Goal: Communication & Community: Ask a question

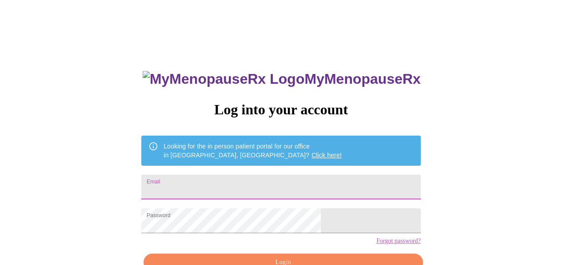
click at [258, 177] on input "Email" at bounding box center [280, 187] width 279 height 25
type input "[PERSON_NAME][EMAIL_ADDRESS][DOMAIN_NAME]"
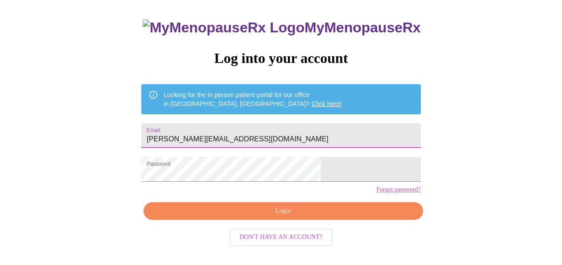
click at [308, 217] on span "Login" at bounding box center [283, 211] width 258 height 11
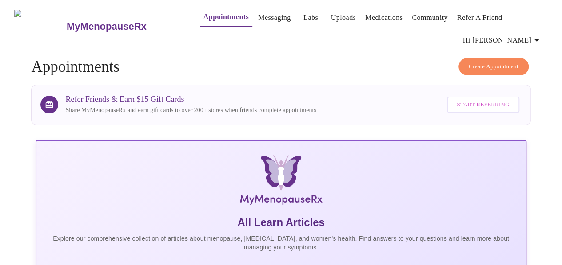
click at [261, 14] on link "Messaging" at bounding box center [274, 18] width 32 height 12
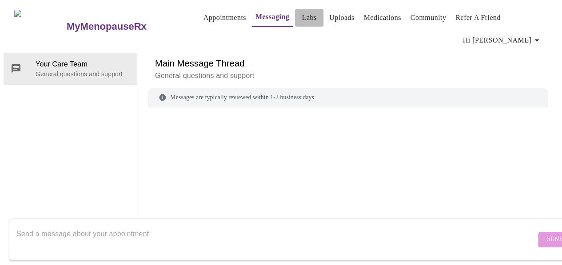
click at [298, 13] on span "Labs" at bounding box center [308, 18] width 21 height 12
click at [320, 56] on h6 "Main Message Thread" at bounding box center [347, 63] width 385 height 14
click at [93, 226] on textarea "Send a message about your appointment" at bounding box center [275, 240] width 519 height 28
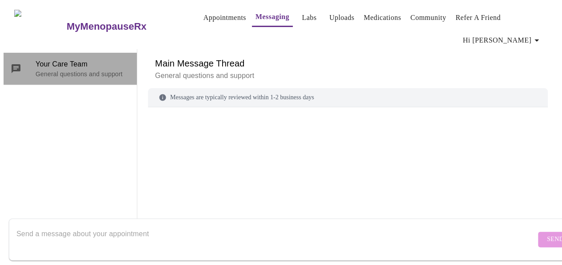
click at [66, 70] on p "General questions and support" at bounding box center [83, 74] width 94 height 9
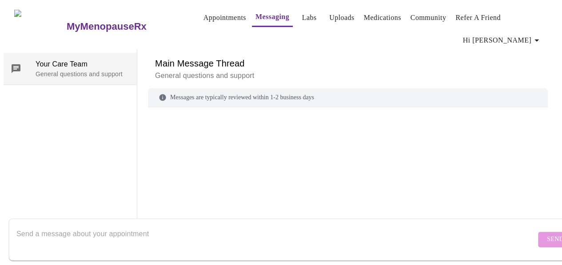
scroll to position [0, 0]
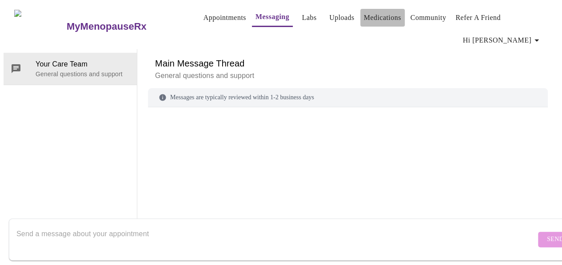
click at [364, 12] on link "Medications" at bounding box center [382, 18] width 37 height 12
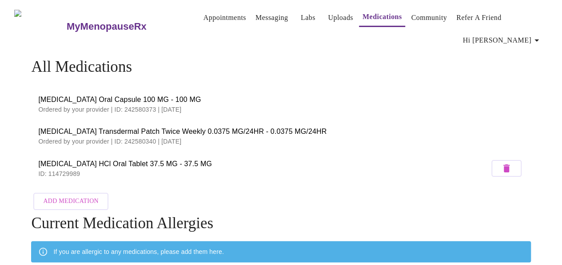
click at [261, 19] on link "Messaging" at bounding box center [271, 18] width 32 height 12
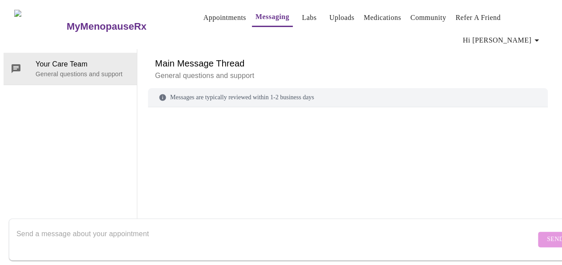
click at [204, 12] on link "Appointments" at bounding box center [224, 18] width 43 height 12
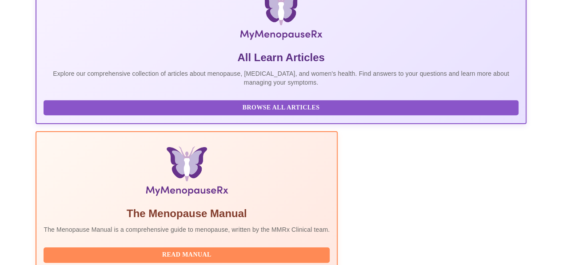
scroll to position [222, 0]
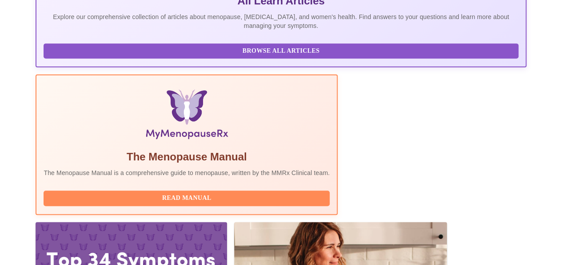
drag, startPoint x: 98, startPoint y: 153, endPoint x: 154, endPoint y: 150, distance: 56.4
copy h3 "Jenny Kowalczyk"
drag, startPoint x: 95, startPoint y: 151, endPoint x: 154, endPoint y: 153, distance: 59.1
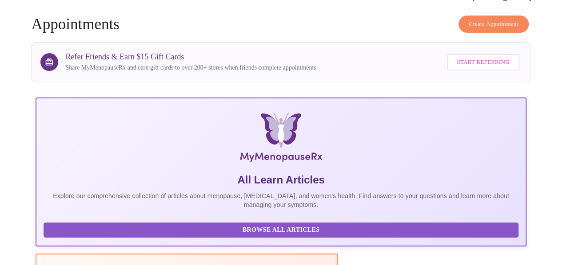
scroll to position [0, 0]
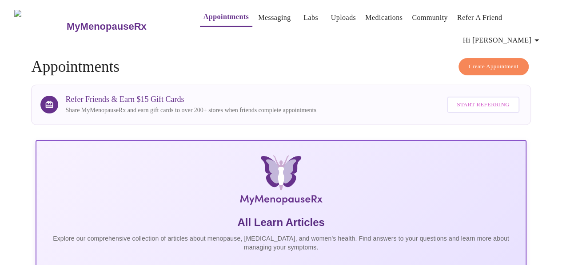
click at [258, 16] on link "Messaging" at bounding box center [274, 18] width 32 height 12
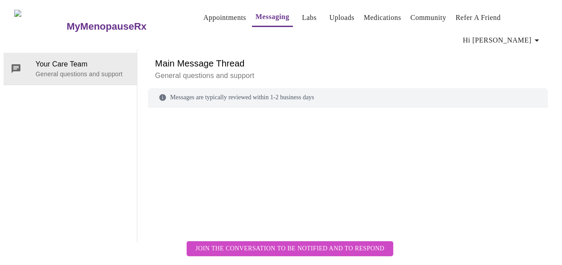
scroll to position [45, 0]
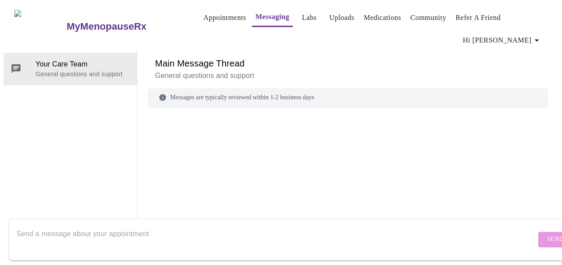
click at [55, 226] on textarea "Send a message about your appointment" at bounding box center [275, 240] width 519 height 28
paste textarea "Jenny Kowalczyk"
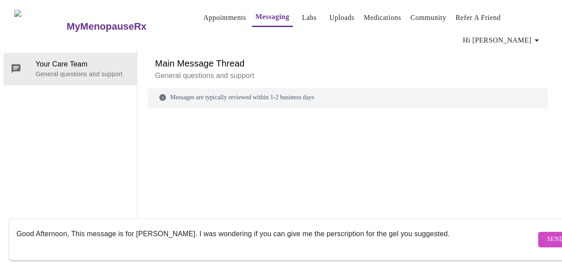
click at [353, 226] on textarea "Good Afternoon, This message is for Jenny Kowalczyk. I was wondering if you can…" at bounding box center [275, 240] width 519 height 28
click at [456, 226] on textarea "Good Afternoon, This message is for Jenny Kowalczyk. I was wondering if you can…" at bounding box center [275, 240] width 519 height 28
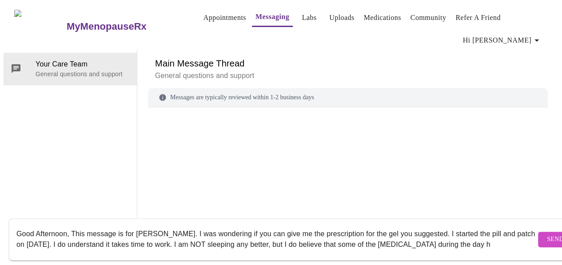
scroll to position [6, 0]
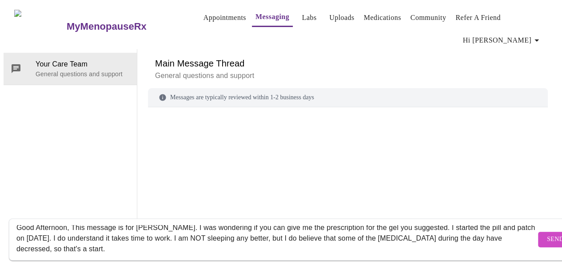
click at [72, 241] on textarea "Good Afternoon, This message is for Jenny Kowalczyk. I was wondering if you can…" at bounding box center [275, 240] width 519 height 28
click at [169, 246] on div "Good Afternoon, This message is for Jenny Kowalczyk. I was wondering if you can…" at bounding box center [275, 240] width 519 height 34
click at [192, 249] on form "Good Afternoon, This message is for Jenny Kowalczyk. I was wondering if you can…" at bounding box center [294, 240] width 570 height 42
drag, startPoint x: 157, startPoint y: 235, endPoint x: 169, endPoint y: 237, distance: 11.7
click at [157, 236] on textarea "Good Afternoon, This message is for Jenny Kowalczyk. I was wondering if you can…" at bounding box center [275, 240] width 519 height 28
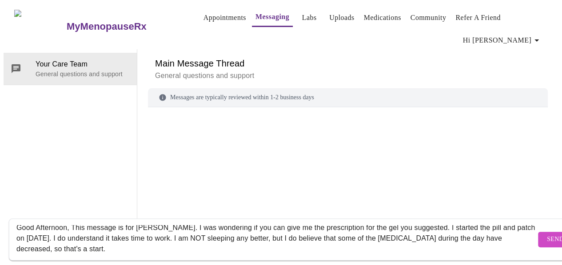
click at [447, 223] on div "Good Afternoon, This message is for Jenny Kowalczyk. I was wondering if you can…" at bounding box center [275, 240] width 519 height 34
drag, startPoint x: 445, startPoint y: 221, endPoint x: 471, endPoint y: 228, distance: 27.6
click at [445, 226] on textarea "Good Afternoon, This message is for Jenny Kowalczyk. I was wondering if you can…" at bounding box center [275, 240] width 519 height 28
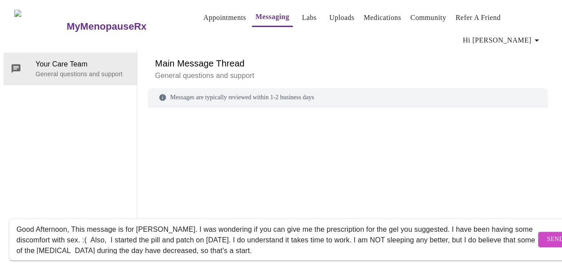
scroll to position [11, 0]
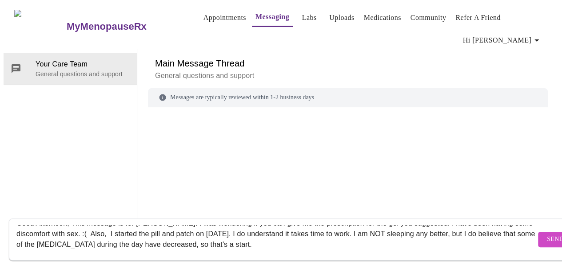
click at [357, 230] on textarea "Good Afternoon, This message is for Jenny Kowalczyk. I was wondering if you can…" at bounding box center [275, 240] width 519 height 28
click at [355, 237] on textarea "Good Afternoon, This message is for Jenny Kowalczyk. I was wondering if you can…" at bounding box center [275, 240] width 519 height 28
type textarea "Good Afternoon, This message is for Jenny Kowalczyk. I was wondering if you can…"
click at [546, 234] on span "Send" at bounding box center [554, 239] width 17 height 11
